Goal: Task Accomplishment & Management: Complete application form

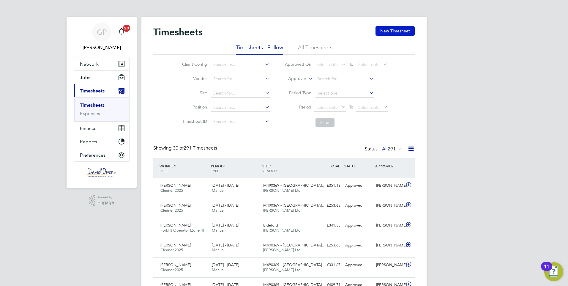
click at [394, 29] on button "New Timesheet" at bounding box center [394, 31] width 39 height 10
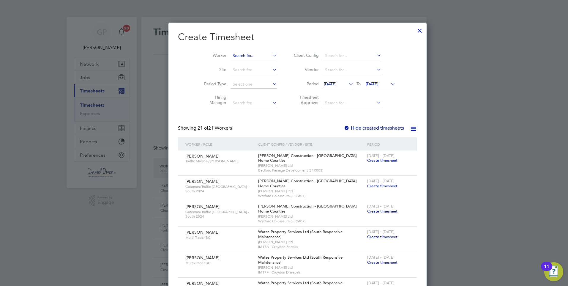
click at [230, 54] on input at bounding box center [253, 56] width 47 height 8
click at [238, 65] on b "Rich" at bounding box center [234, 63] width 8 height 5
type input "[PERSON_NAME]"
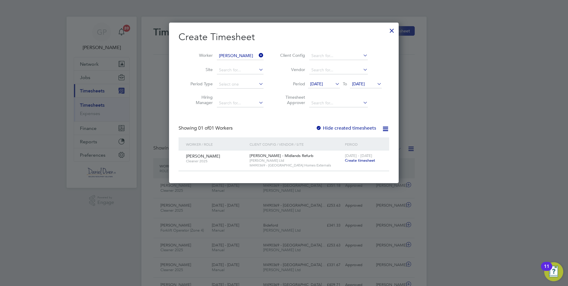
click at [359, 157] on span "[DATE] - [DATE]" at bounding box center [358, 155] width 27 height 5
click at [363, 159] on span "Create timesheet" at bounding box center [360, 160] width 30 height 5
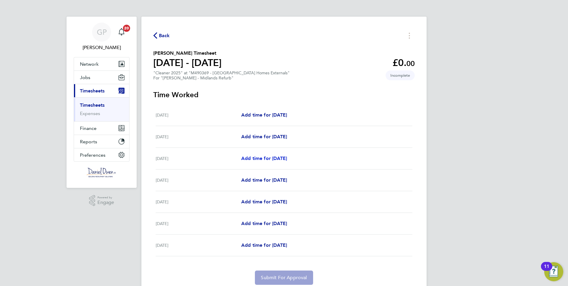
click at [269, 156] on span "Add time for [DATE]" at bounding box center [264, 158] width 46 height 6
select select "30"
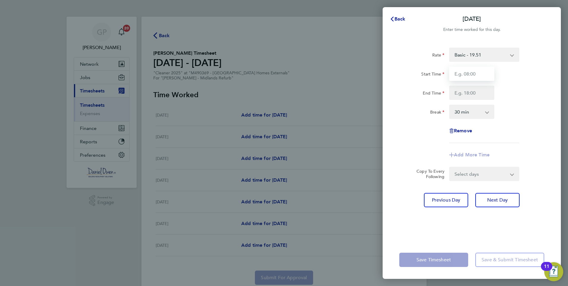
click at [466, 74] on input "Start Time" at bounding box center [471, 74] width 45 height 14
type input "07:00"
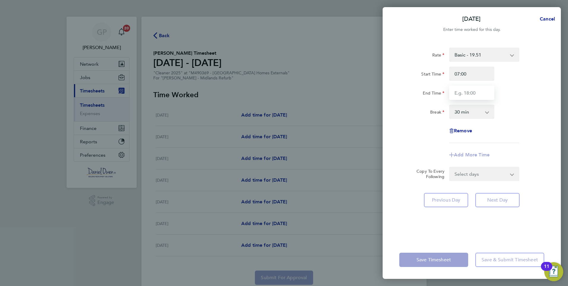
click at [460, 92] on input "End Time" at bounding box center [471, 93] width 45 height 14
type input "13:00"
click at [463, 112] on select "0 min 15 min 30 min 45 min 60 min 75 min 90 min" at bounding box center [468, 111] width 37 height 13
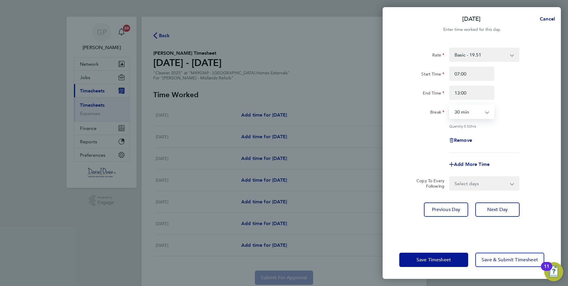
select select "0"
click at [450, 105] on select "0 min 15 min 30 min 45 min 60 min 75 min 90 min" at bounding box center [468, 111] width 37 height 13
click at [512, 148] on div "Rate Basic - 19.51 Overtime 1 - 28.12 Overtime 2 - 36.73 Start Time 07:00 End T…" at bounding box center [471, 100] width 145 height 105
click at [500, 208] on span "Next Day" at bounding box center [497, 209] width 20 height 6
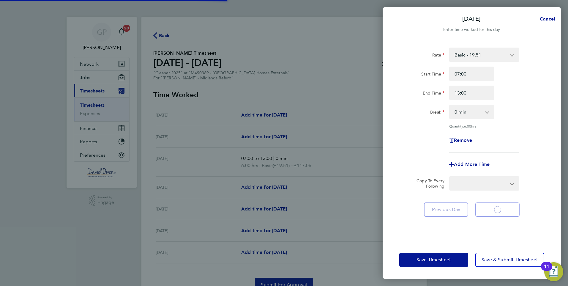
select select "30"
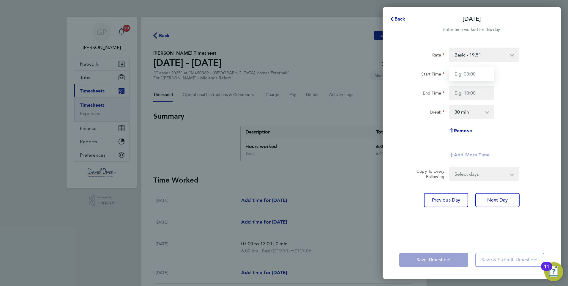
click at [470, 74] on input "Start Time" at bounding box center [471, 74] width 45 height 14
type input "07:00"
type input "13:00"
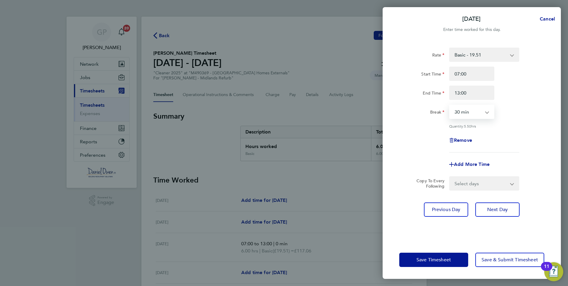
click at [465, 108] on select "0 min 15 min 30 min 45 min 60 min 75 min 90 min" at bounding box center [468, 111] width 37 height 13
select select "0"
click at [450, 105] on select "0 min 15 min 30 min 45 min 60 min 75 min 90 min" at bounding box center [468, 111] width 37 height 13
click at [458, 93] on input "13:00" at bounding box center [471, 93] width 45 height 14
type input "15:00"
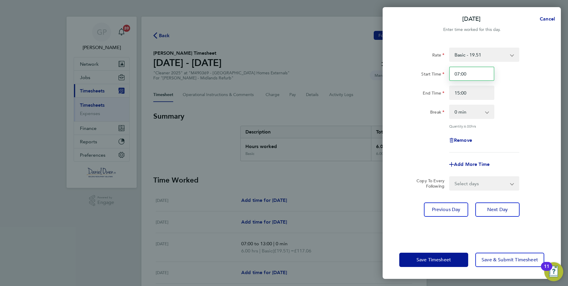
click at [479, 77] on input "07:00" at bounding box center [471, 74] width 45 height 14
click at [422, 261] on span "Save Timesheet" at bounding box center [433, 260] width 34 height 6
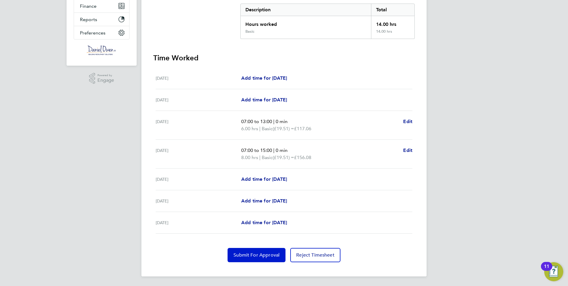
click at [267, 251] on button "Submit For Approval" at bounding box center [256, 255] width 58 height 14
